Goal: Navigation & Orientation: Find specific page/section

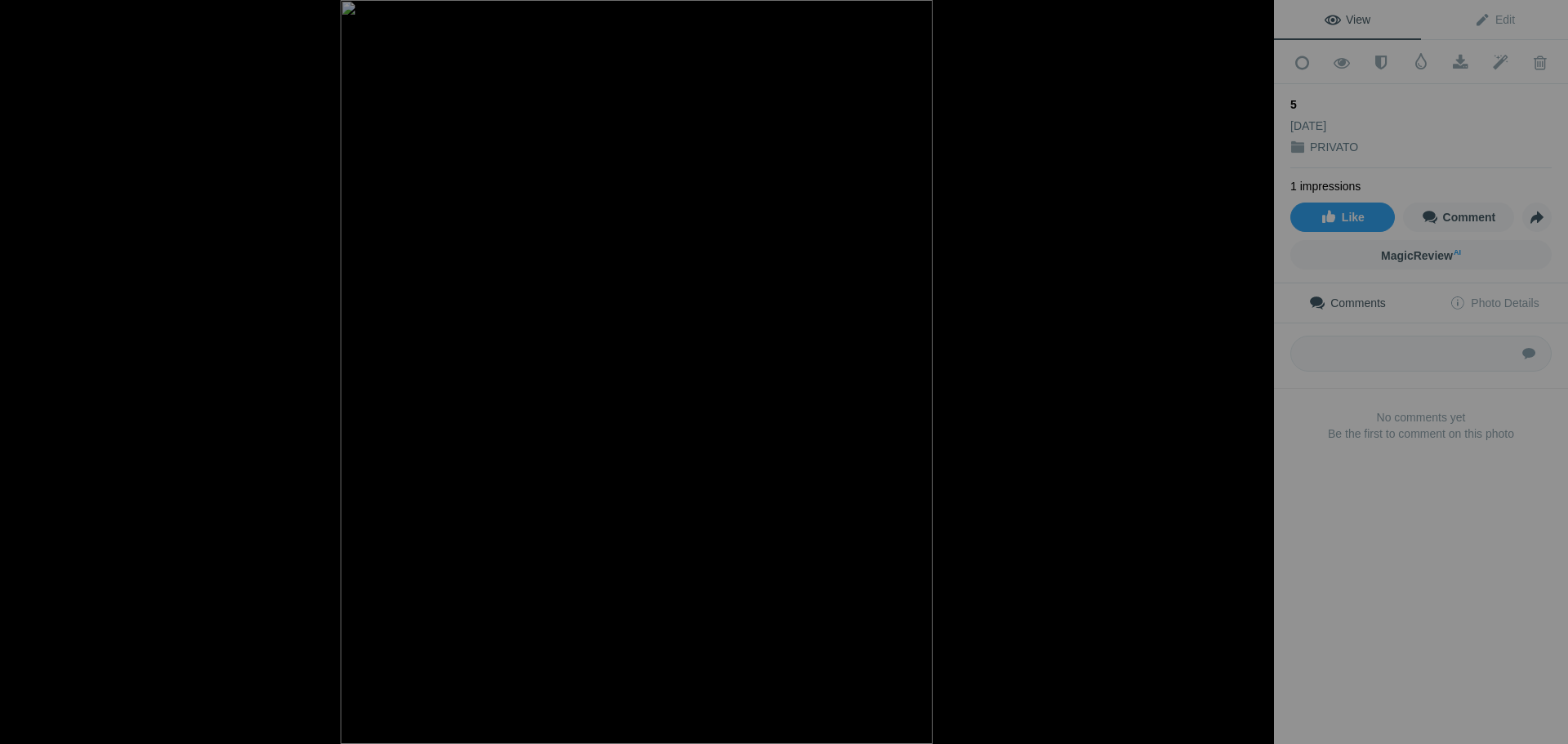
click at [1259, 13] on div at bounding box center [1256, 17] width 35 height 35
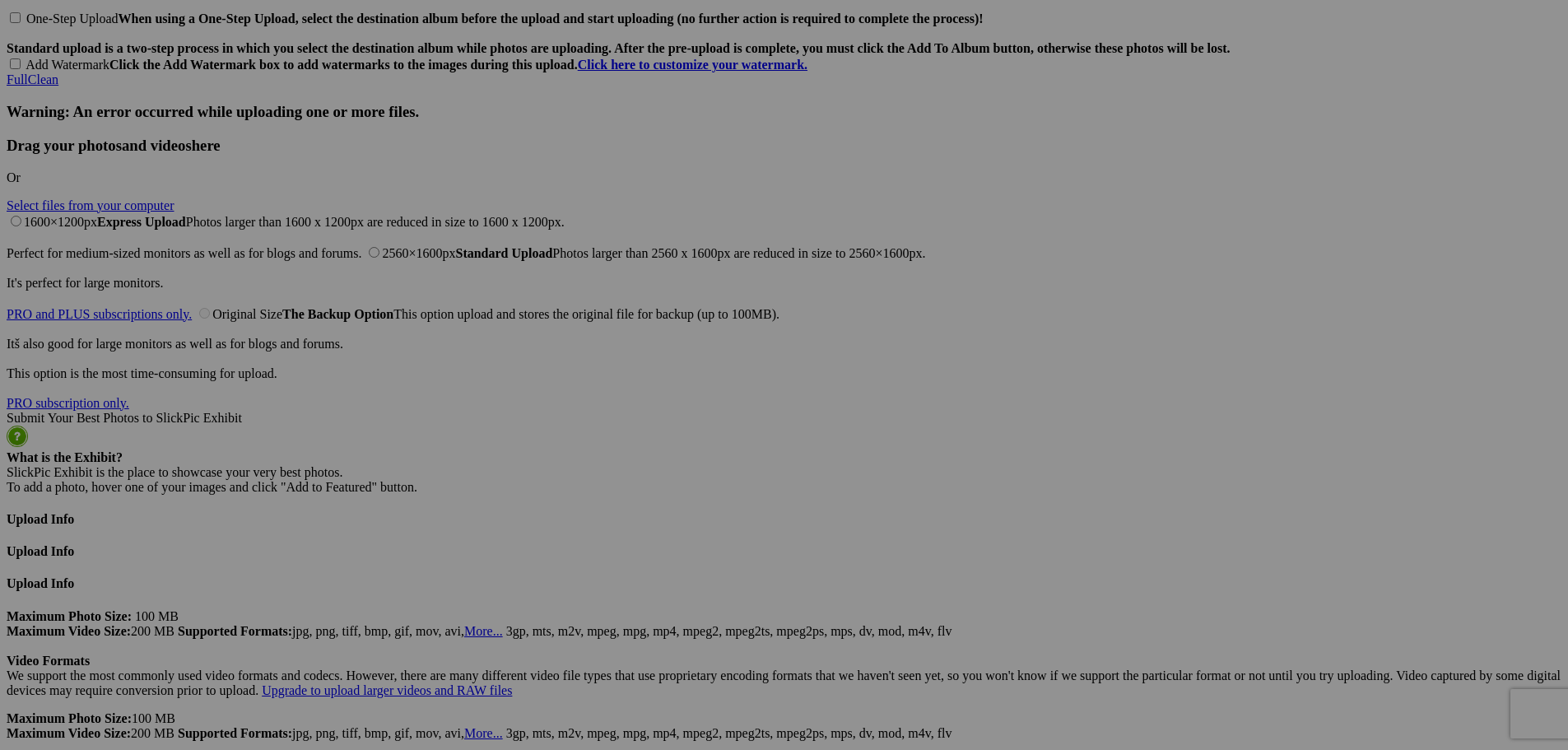
scroll to position [3680, 0]
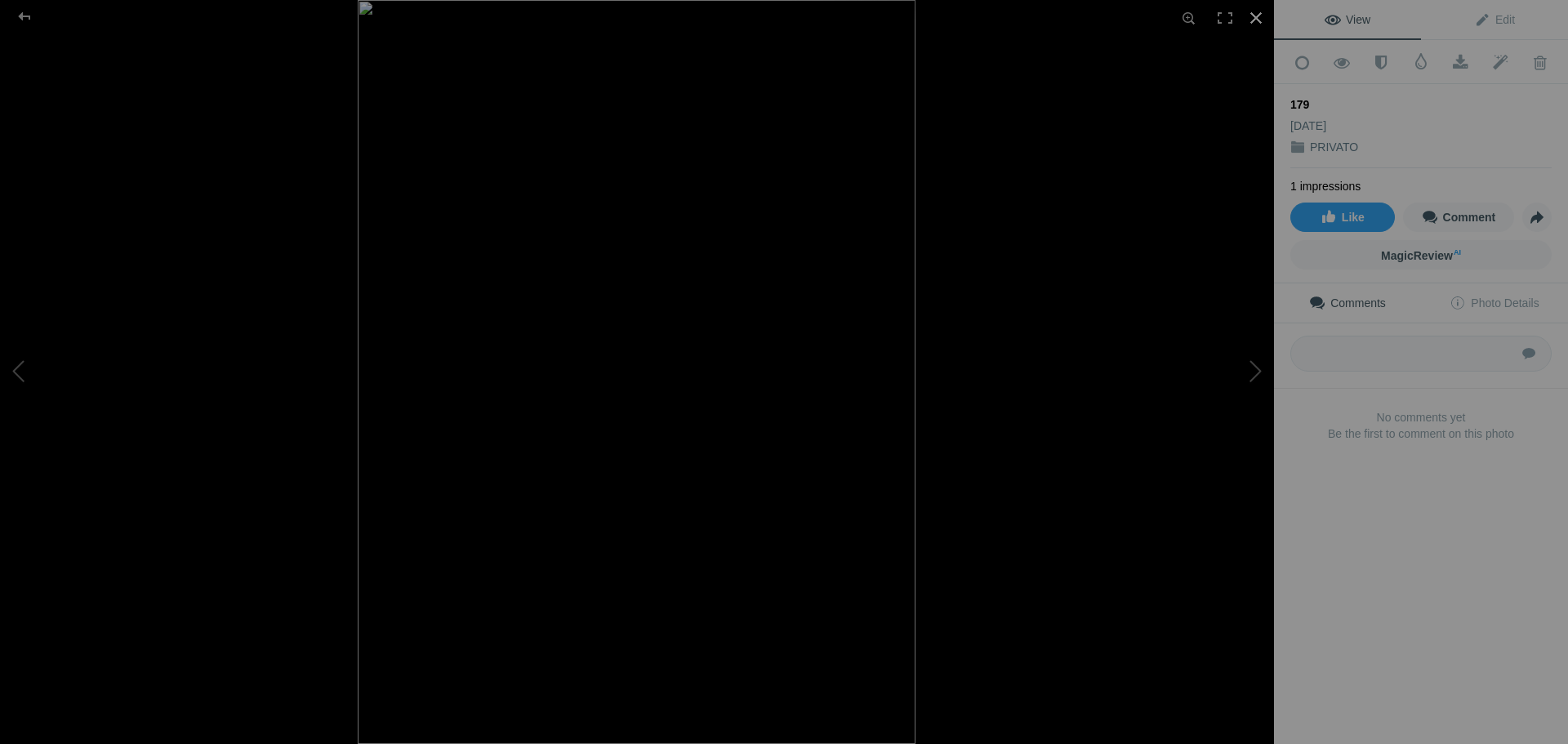
click at [1258, 12] on div at bounding box center [1256, 17] width 35 height 35
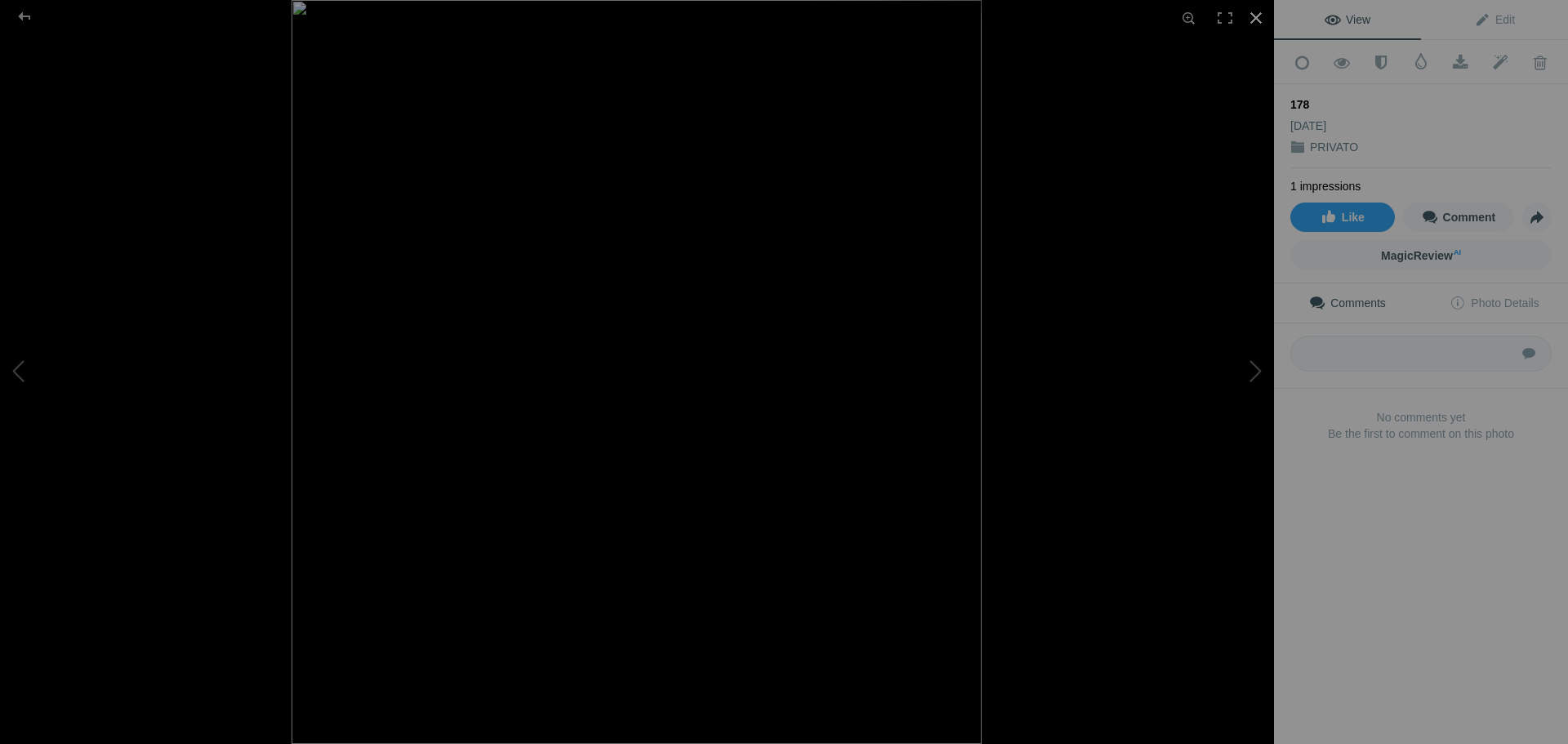
click at [1259, 16] on div at bounding box center [1256, 17] width 35 height 35
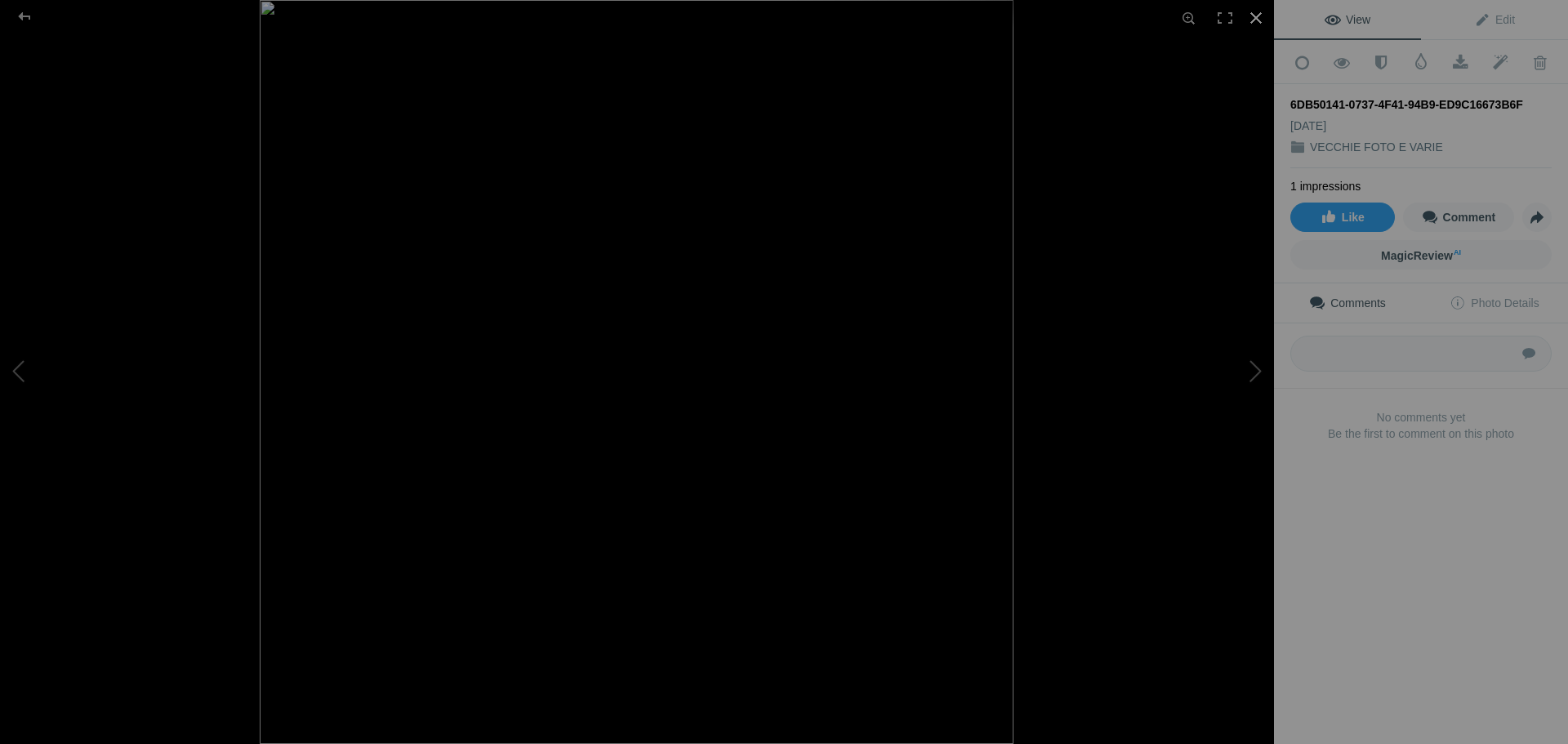
click at [1258, 14] on div at bounding box center [1256, 17] width 35 height 35
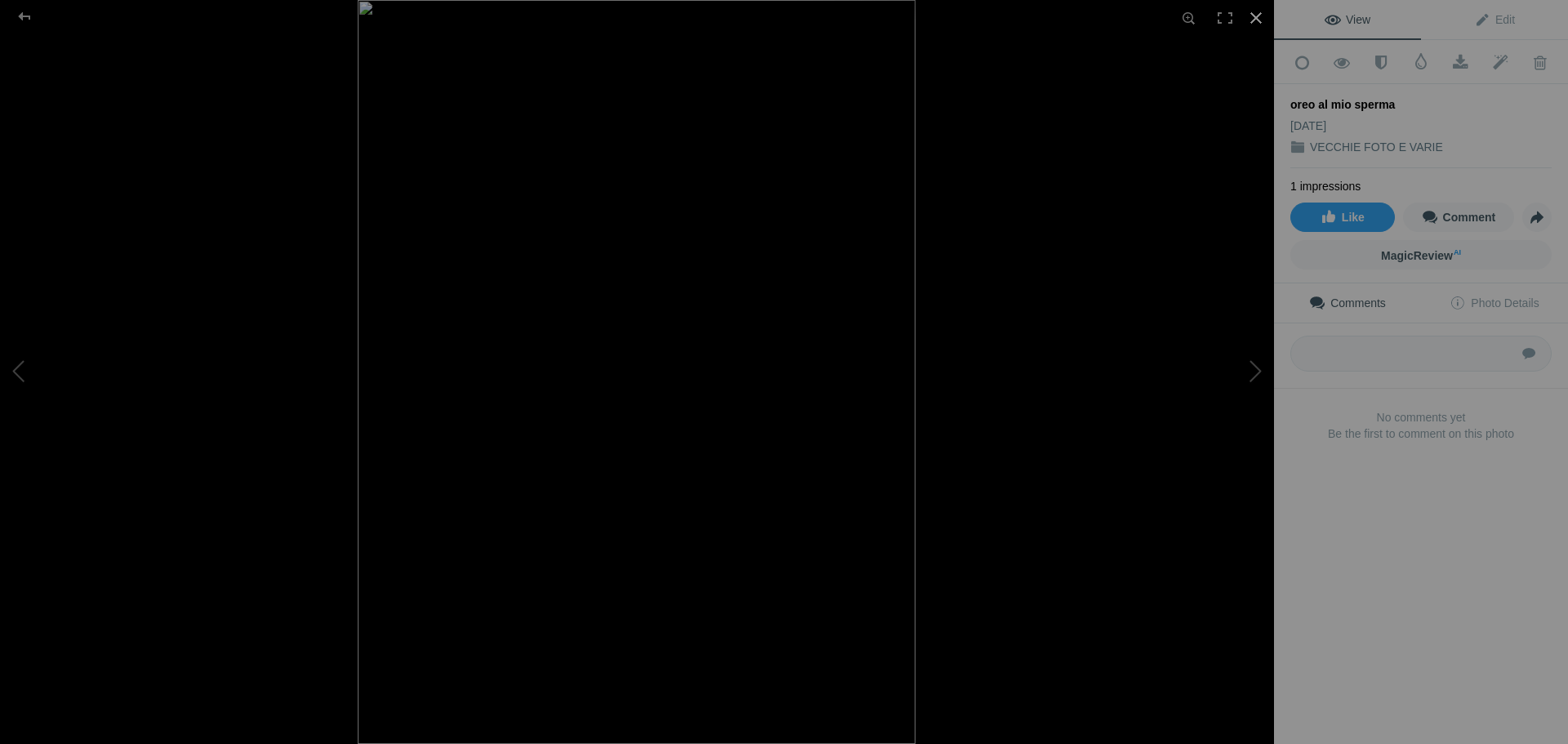
click at [1252, 19] on div at bounding box center [1256, 17] width 35 height 35
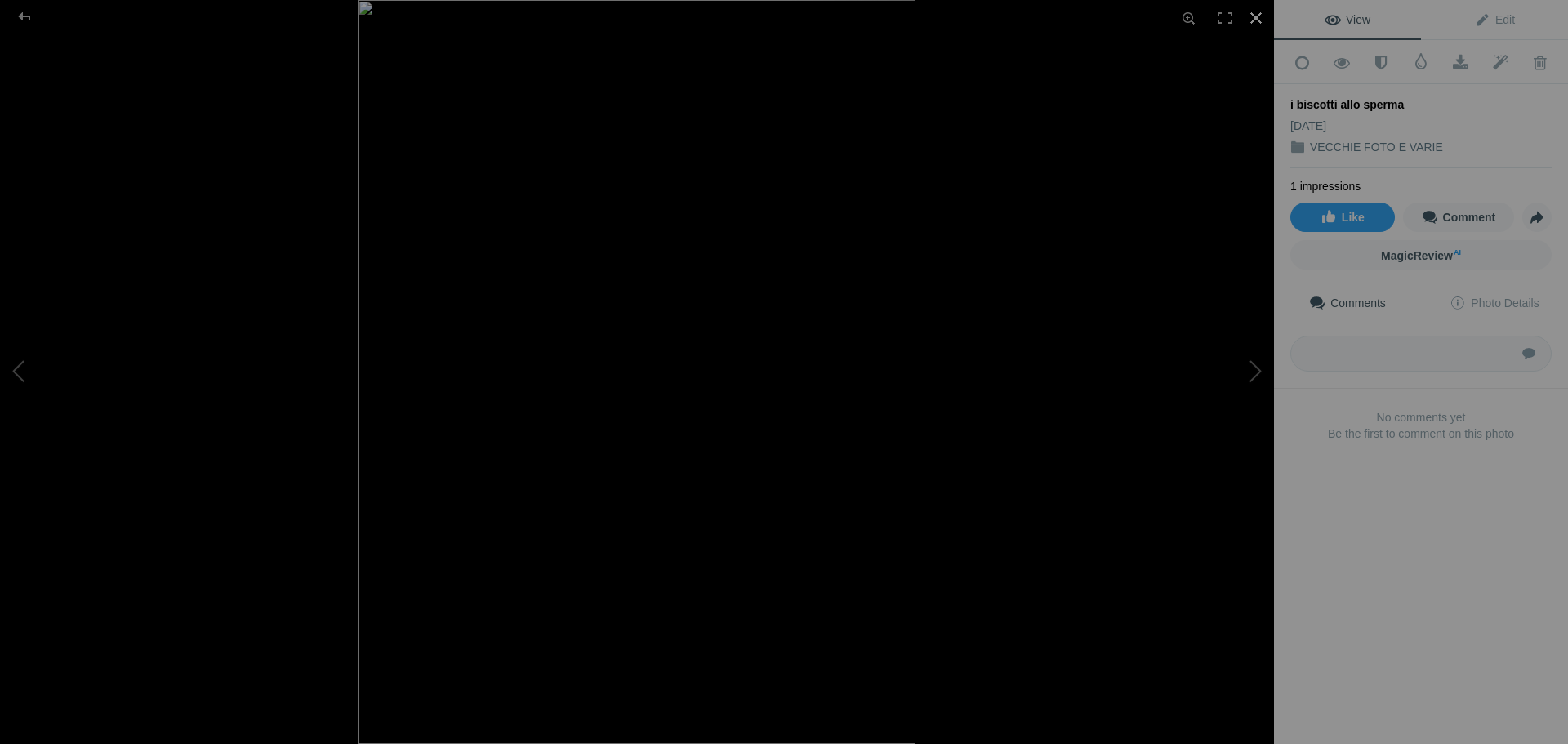
click at [1259, 16] on div at bounding box center [1256, 17] width 35 height 35
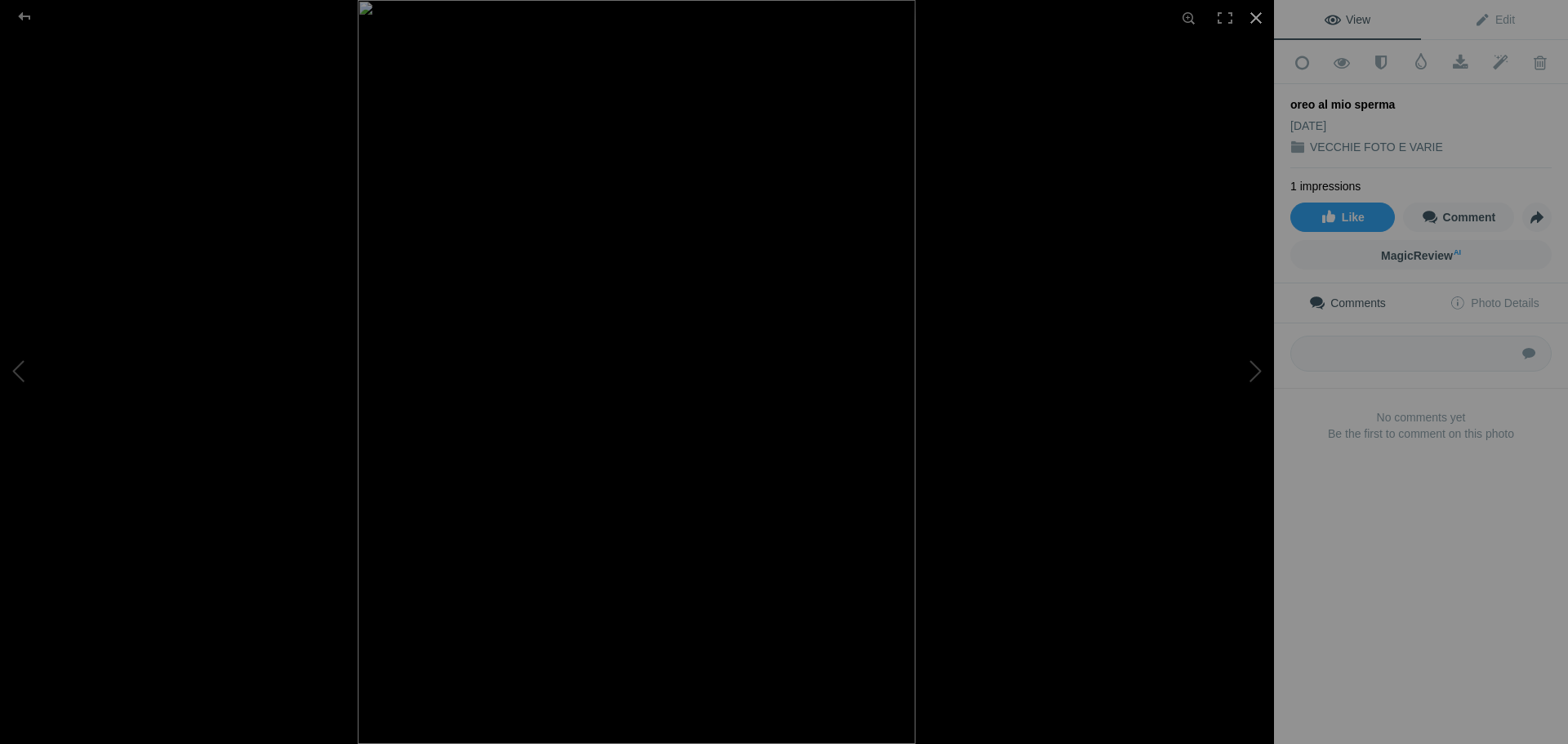
click at [1258, 18] on div at bounding box center [1256, 17] width 35 height 35
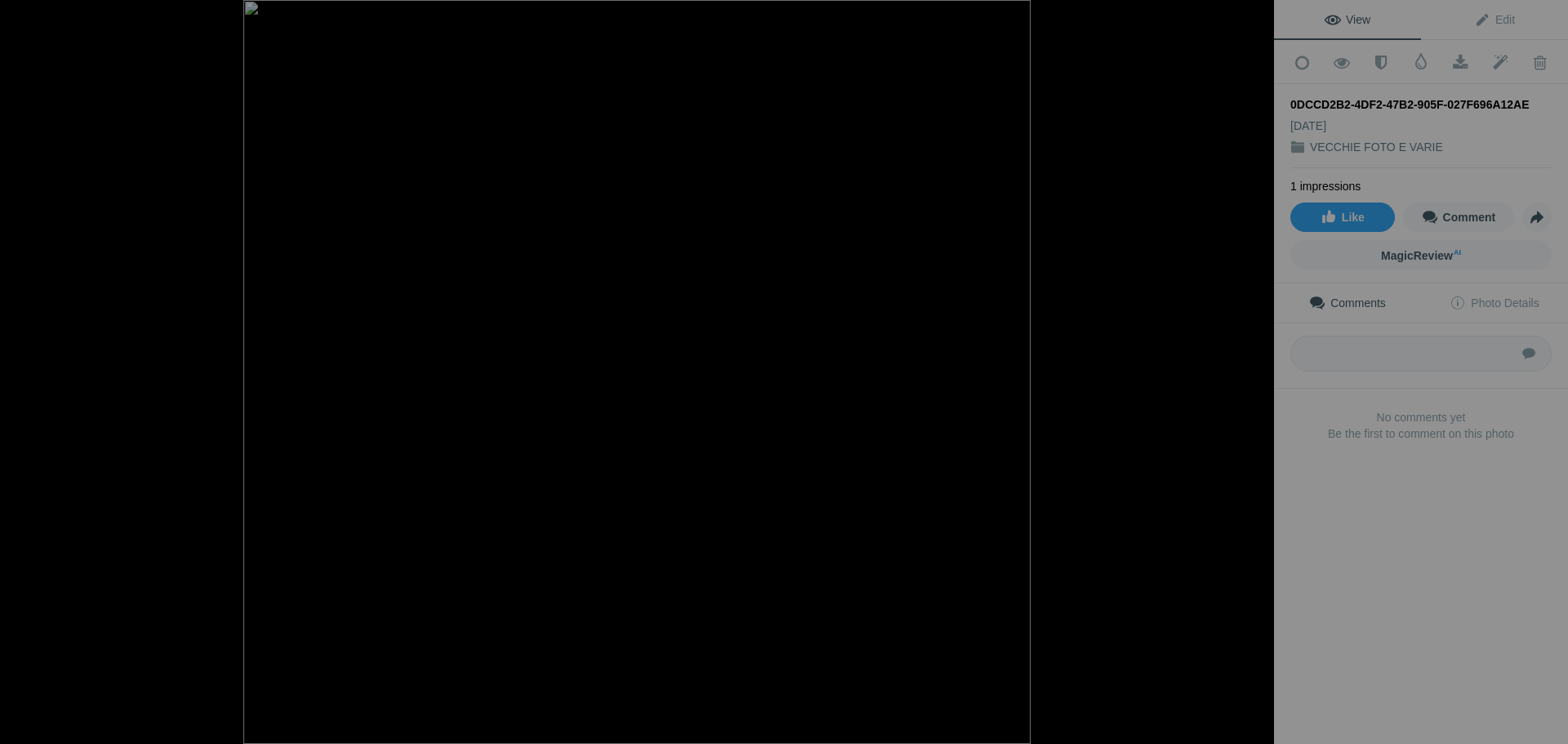
click at [1259, 13] on div at bounding box center [1256, 17] width 35 height 35
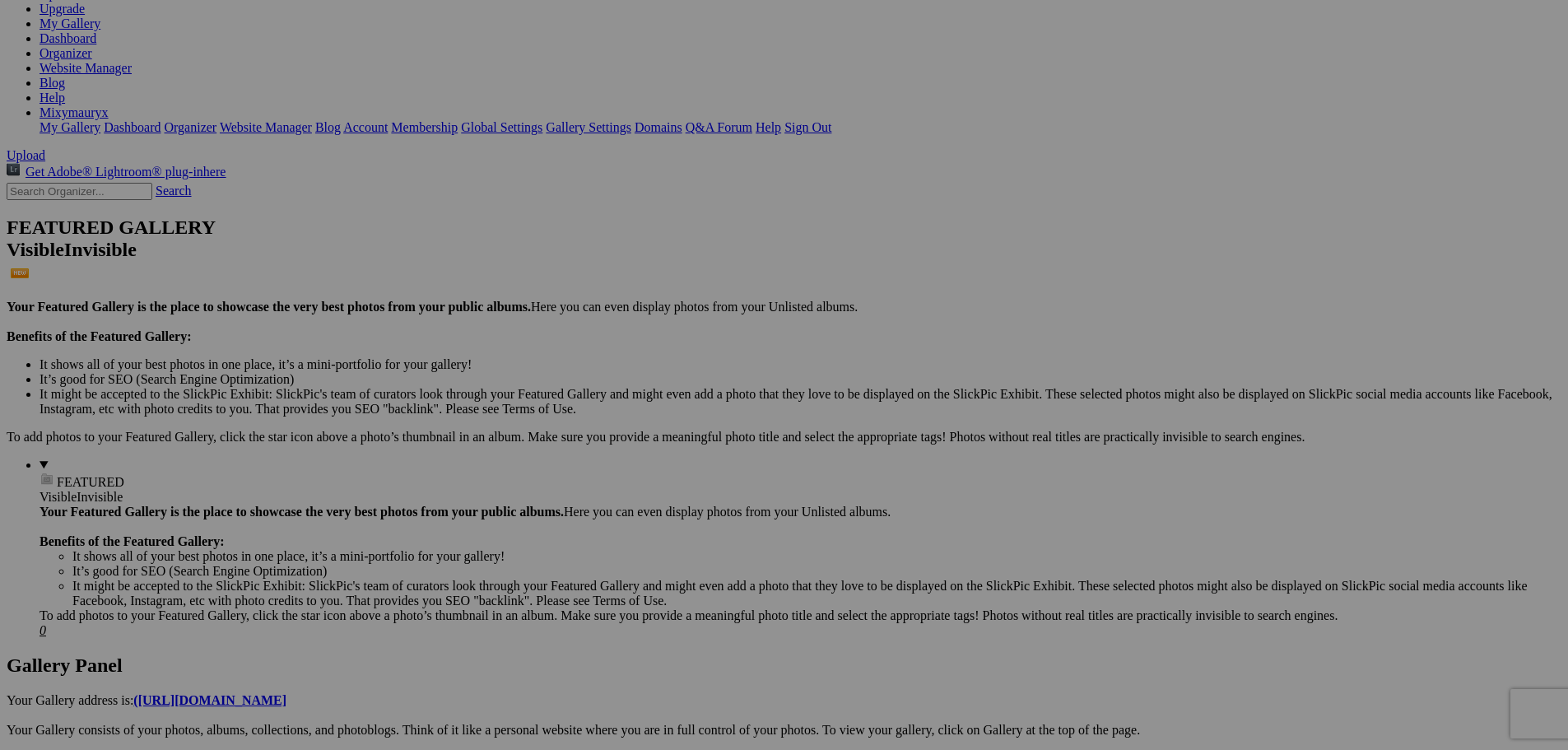
scroll to position [412, 0]
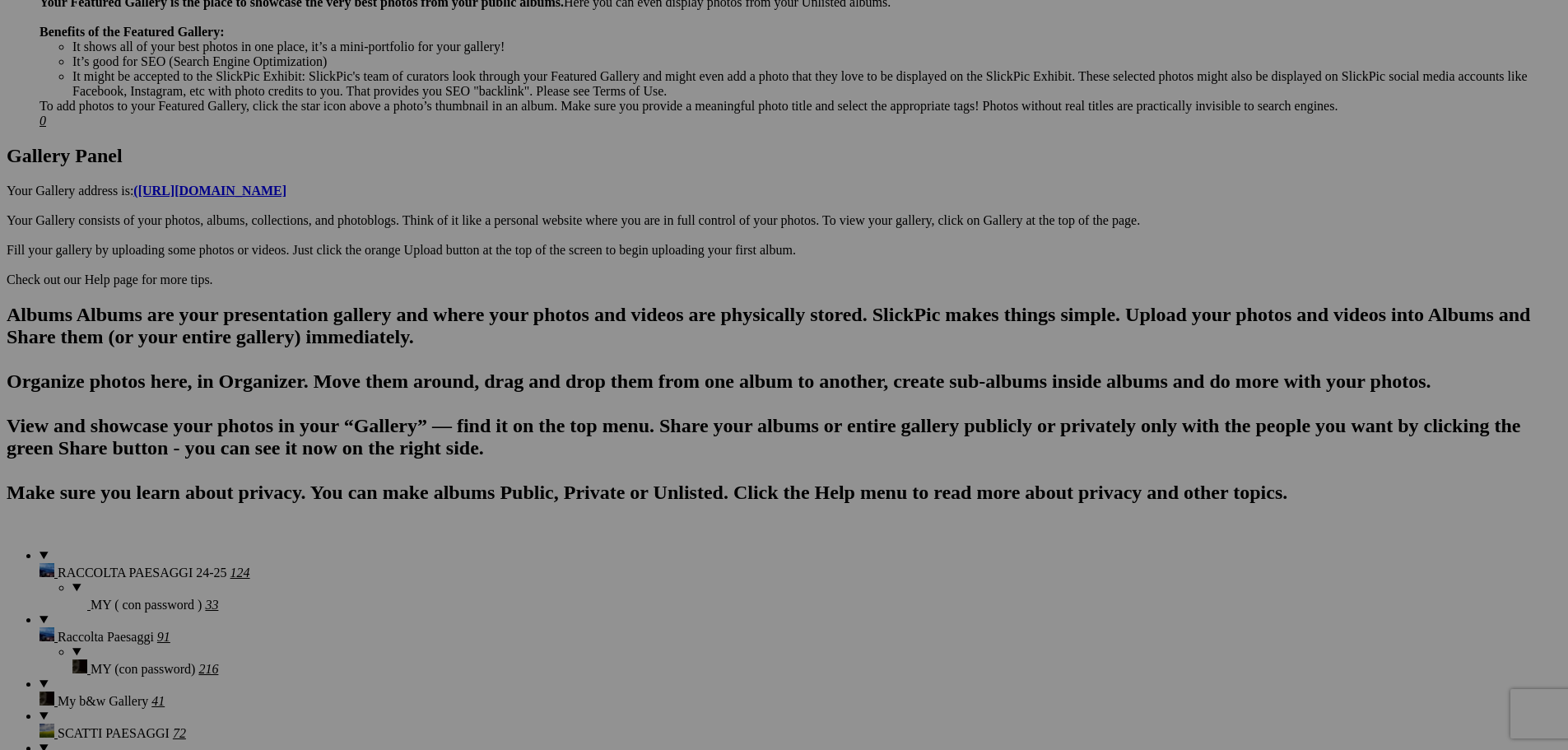
scroll to position [654, 0]
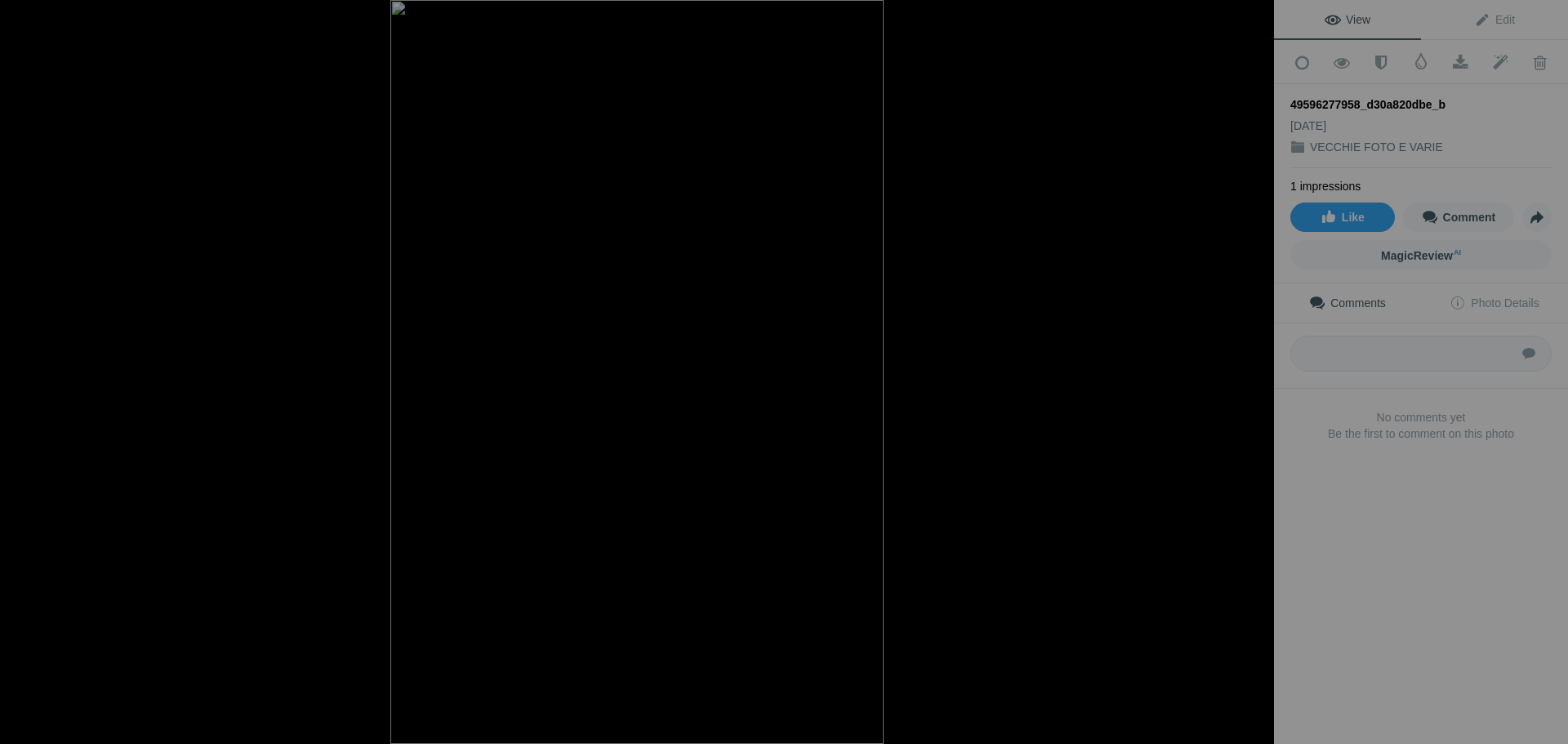
click at [1256, 19] on div at bounding box center [1256, 17] width 35 height 35
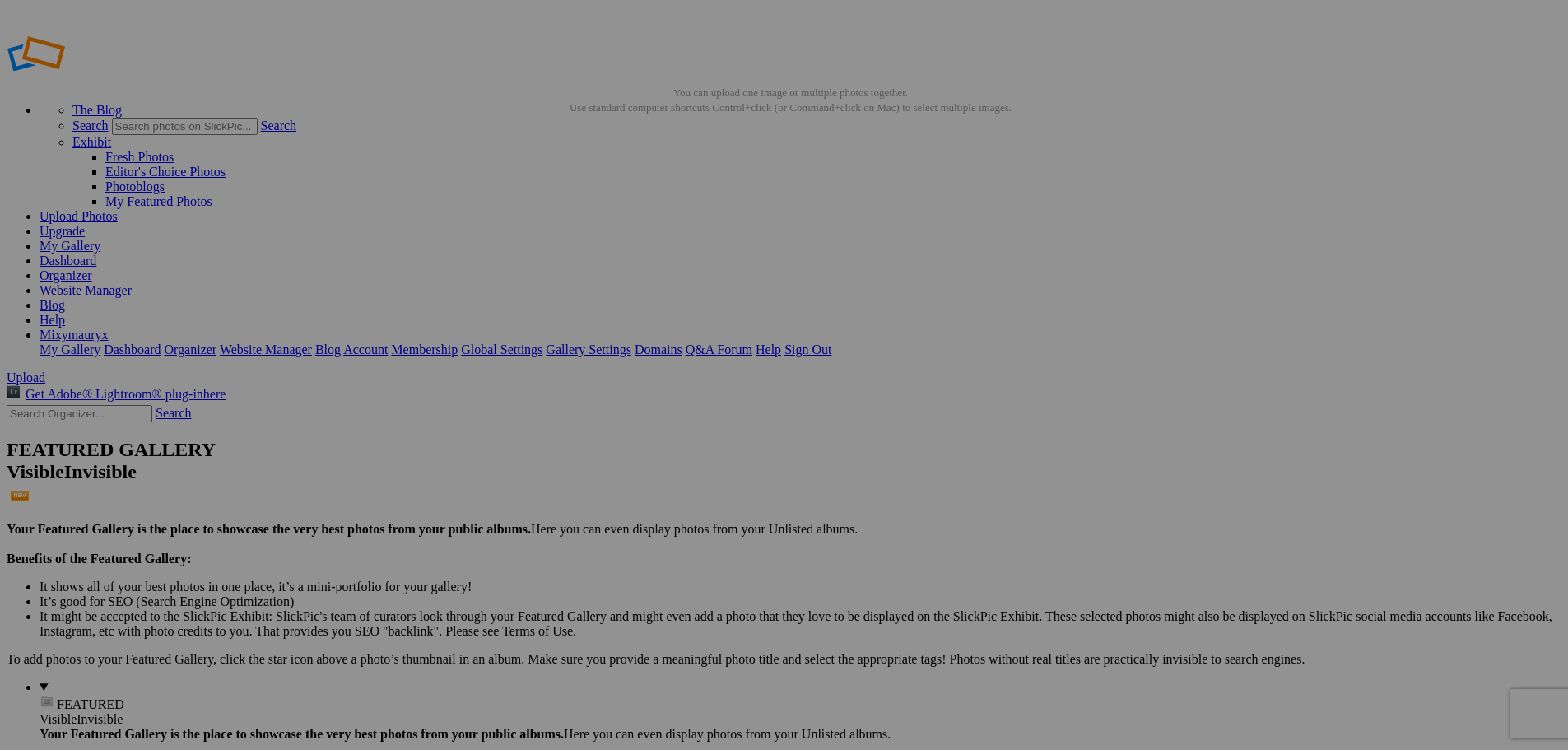
scroll to position [0, 0]
